Goal: Task Accomplishment & Management: Use online tool/utility

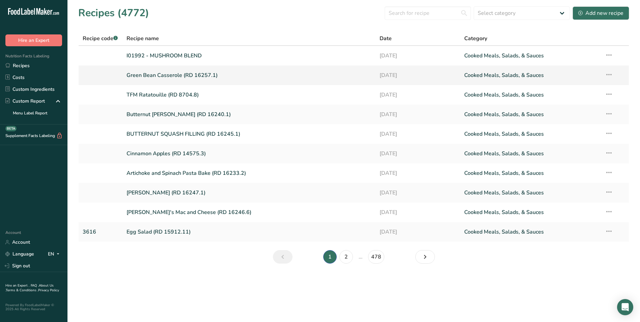
click at [204, 76] on link "Green Bean Casserole (RD 16257.1)" at bounding box center [248, 75] width 245 height 14
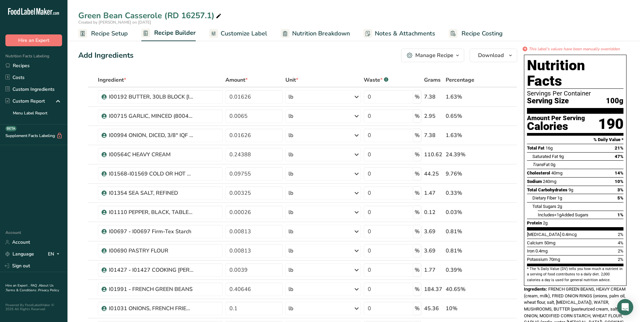
click at [113, 30] on span "Recipe Setup" at bounding box center [109, 33] width 37 height 9
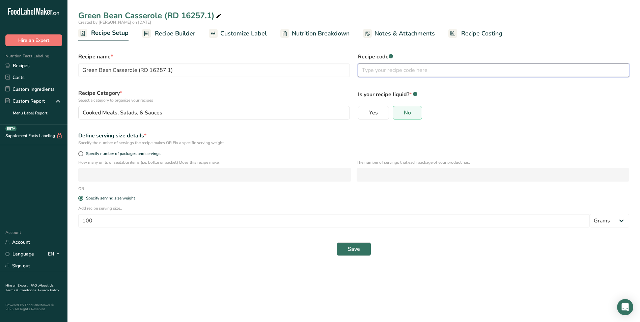
click at [367, 71] on input "text" at bounding box center [493, 69] width 271 height 13
type input "5472"
click at [349, 248] on span "Save" at bounding box center [354, 249] width 12 height 8
